Goal: Information Seeking & Learning: Learn about a topic

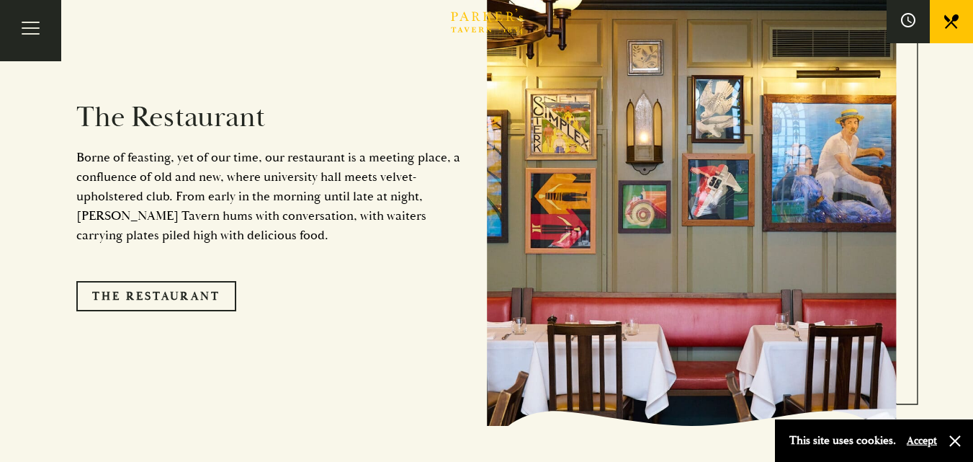
scroll to position [1218, 0]
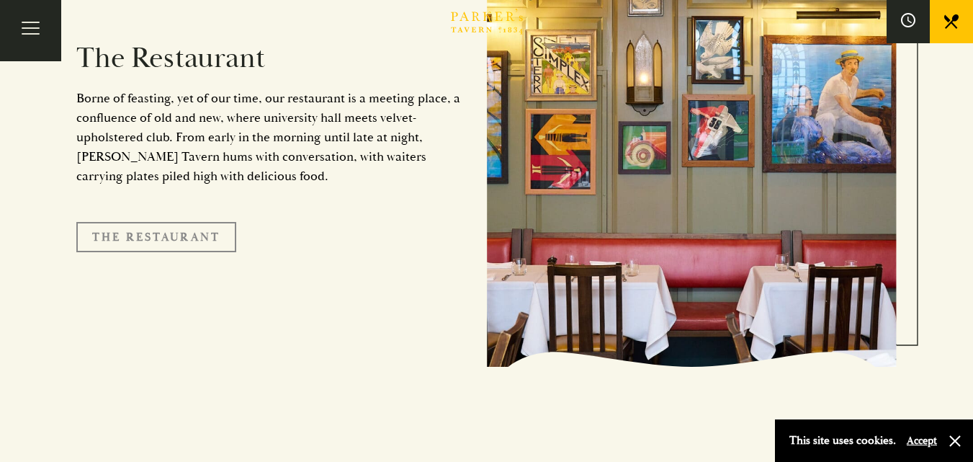
click at [197, 226] on link "The Restaurant" at bounding box center [156, 237] width 160 height 30
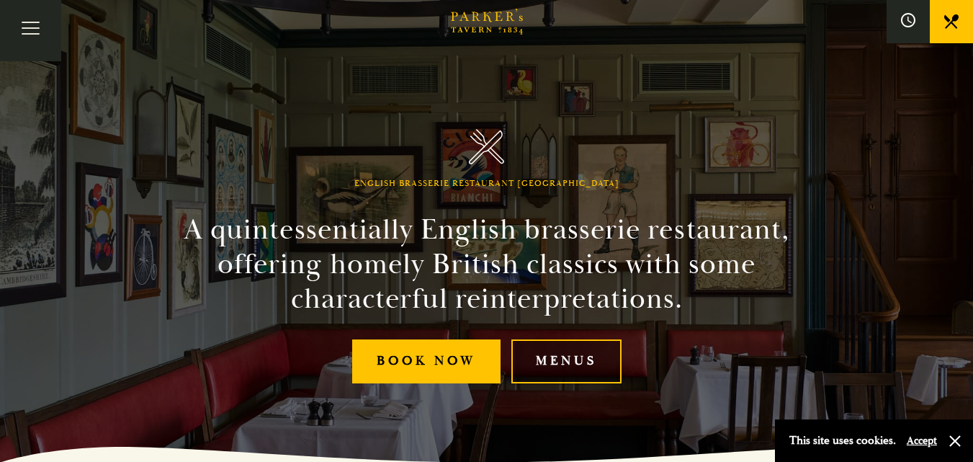
click at [572, 368] on link "Menus" at bounding box center [566, 361] width 110 height 44
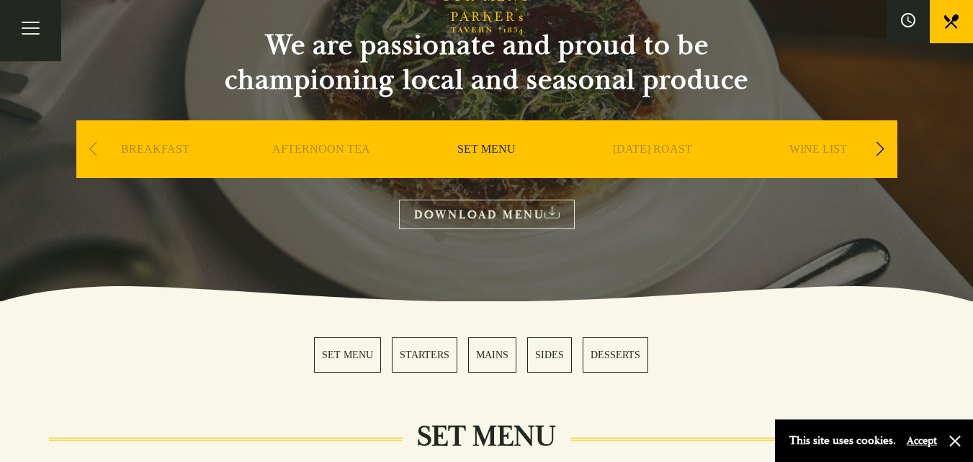
scroll to position [132, 0]
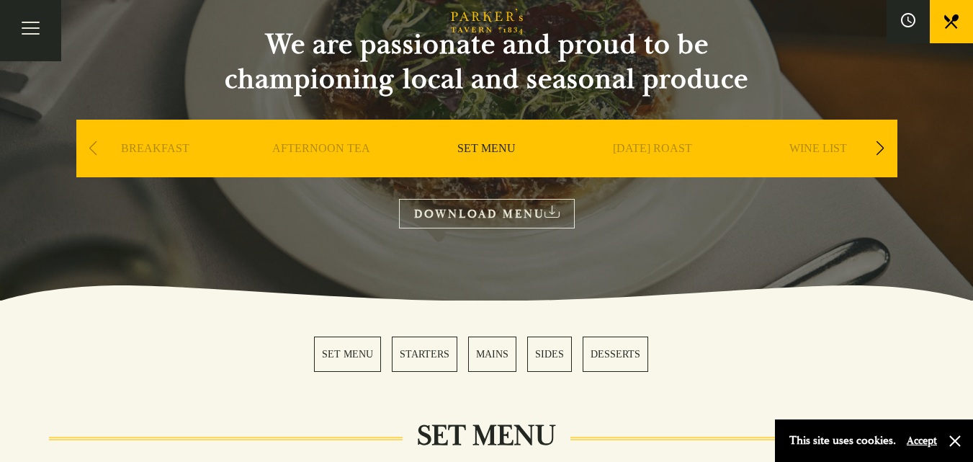
click at [836, 147] on link "WINE LIST" at bounding box center [818, 170] width 58 height 58
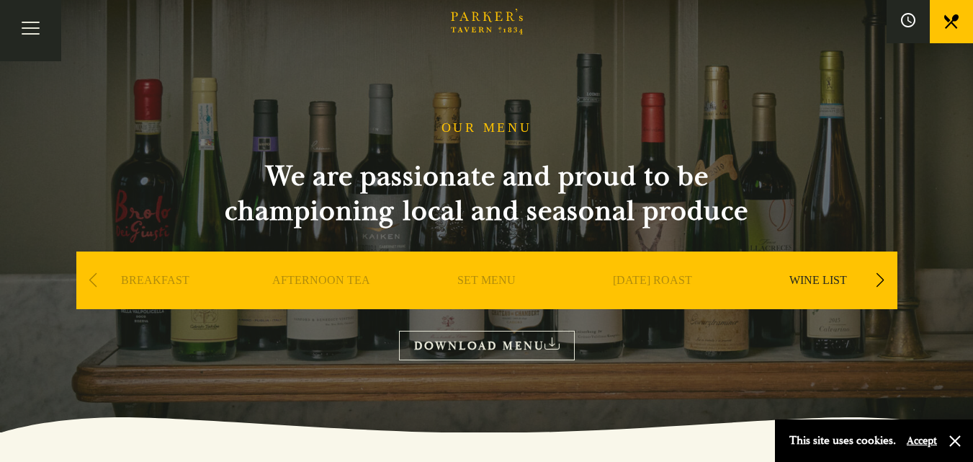
click at [547, 338] on icon at bounding box center [551, 343] width 15 height 12
click at [11, 45] on button "Toggle navigation" at bounding box center [30, 30] width 61 height 61
